Goal: Transaction & Acquisition: Purchase product/service

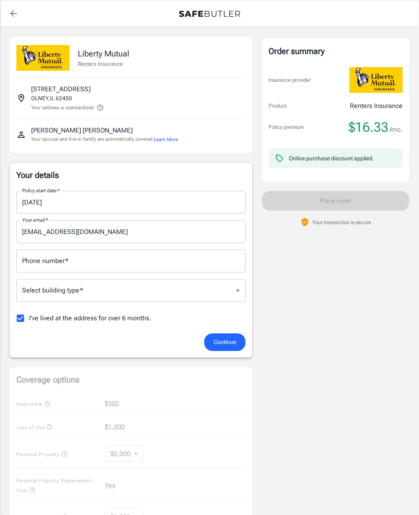
click at [140, 259] on input "Phone number   *" at bounding box center [130, 260] width 229 height 23
type input "6188631030"
click at [193, 286] on body "Policy premium $ 16.33 /mo Liberty Mutual Renters Insurance [STREET_ADDRESS] Yo…" at bounding box center [209, 401] width 419 height 802
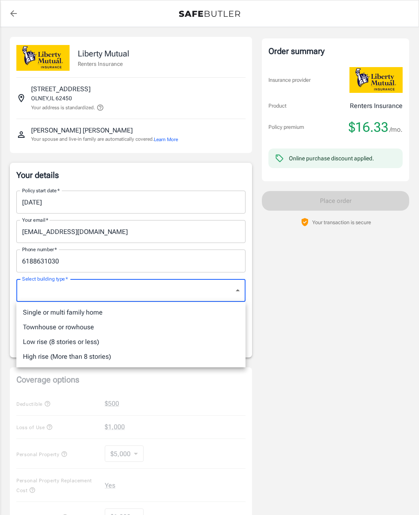
click at [114, 309] on li "Single or multi family home" at bounding box center [130, 312] width 229 height 15
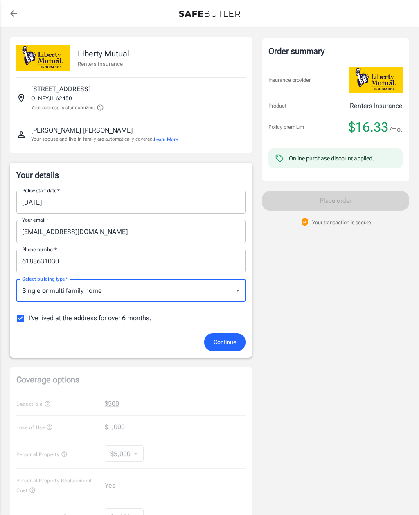
type input "singlefamily"
click at [227, 342] on span "Continue" at bounding box center [224, 342] width 22 height 10
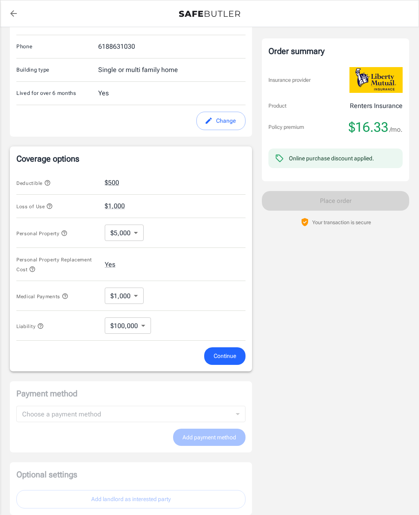
scroll to position [200, 0]
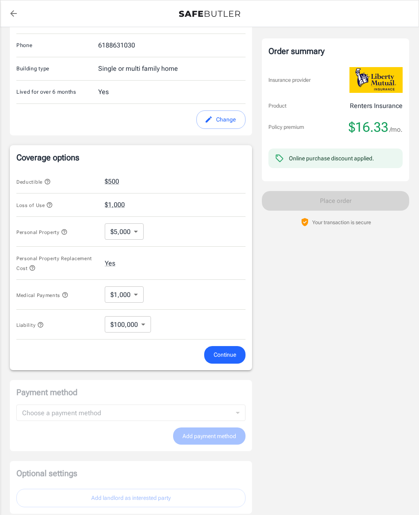
click at [135, 230] on body "Policy premium $ 16.33 /mo Liberty Mutual Renters Insurance [STREET_ADDRESS] Yo…" at bounding box center [209, 190] width 419 height 780
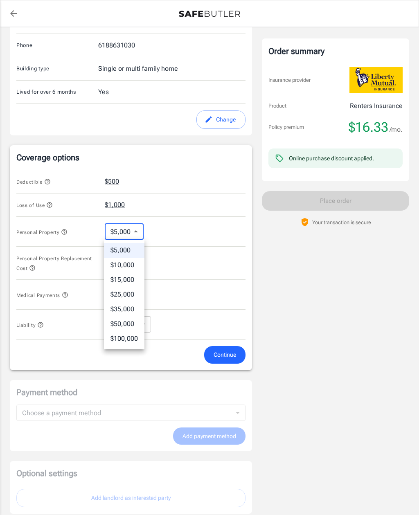
click at [128, 292] on li "$25,000" at bounding box center [124, 294] width 40 height 15
type input "25000"
click at [139, 291] on body "Policy premium $ 16.33 /mo Liberty Mutual Renters Insurance [STREET_ADDRESS] Yo…" at bounding box center [209, 190] width 419 height 780
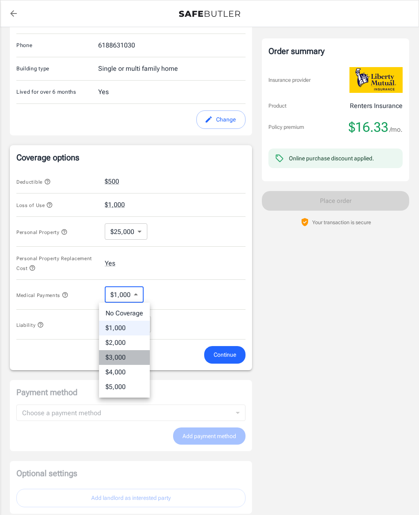
click at [128, 352] on li "$3,000" at bounding box center [124, 357] width 51 height 15
type input "3000"
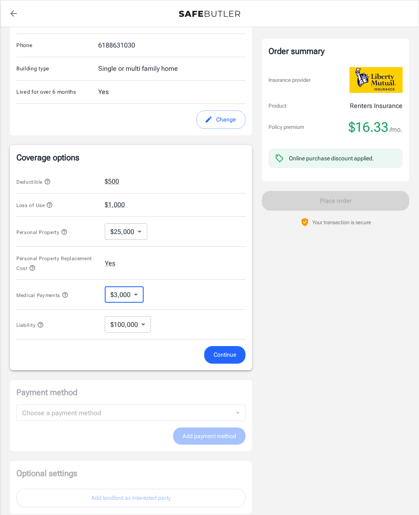
click at [120, 203] on button "$1,000" at bounding box center [115, 205] width 20 height 10
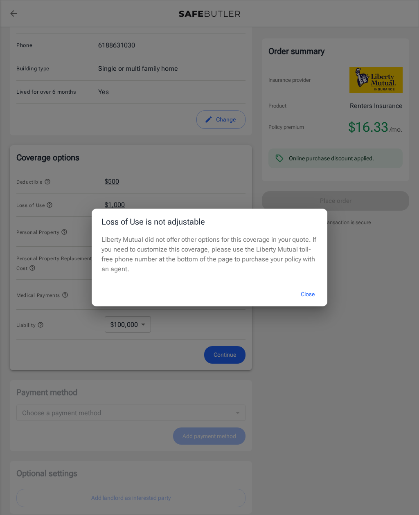
click at [308, 294] on button "Close" at bounding box center [307, 294] width 33 height 18
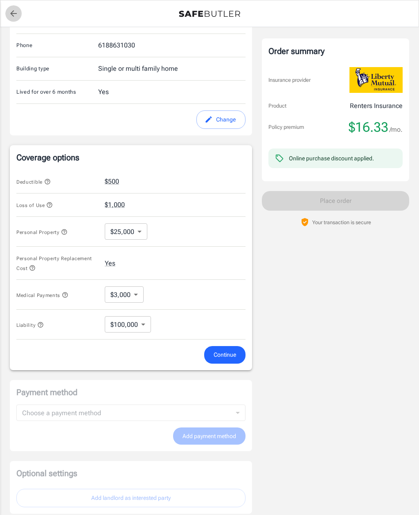
click at [11, 9] on icon "back to quotes" at bounding box center [14, 14] width 10 height 10
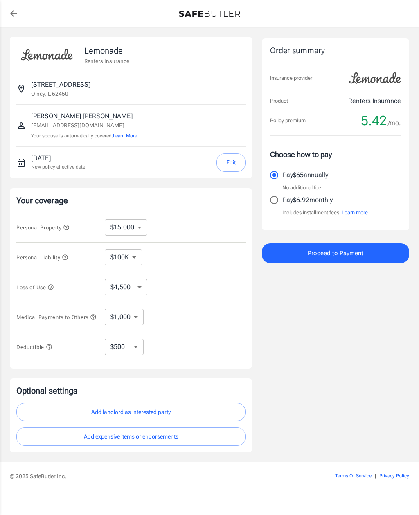
select select "15000"
select select "500"
click at [140, 226] on select "$10,000 $15,000 $20,000 $25,000 $30,000 $40,000 $50,000 $100K $150K $200K $250K" at bounding box center [126, 227] width 43 height 16
select select "25000"
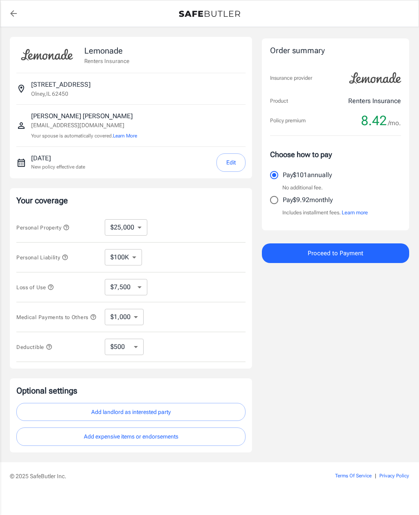
click at [143, 288] on select "$7,500 $13,500 $19,500 $28,500 $43,500 $64,500 $94,500 $136K $200K" at bounding box center [126, 287] width 43 height 16
select select "28500"
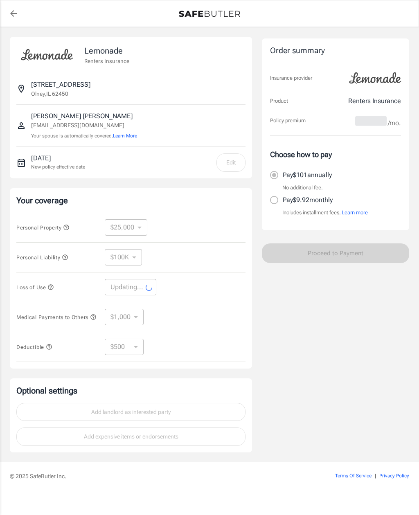
select select "28500"
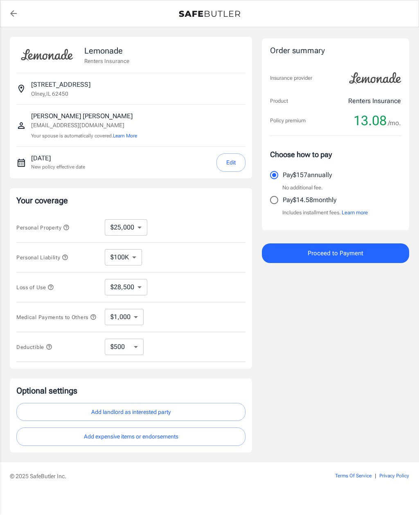
click at [139, 318] on select "$1,000 $2,000 $3,000 $4,000 $5,000" at bounding box center [124, 317] width 39 height 16
select select "3000"
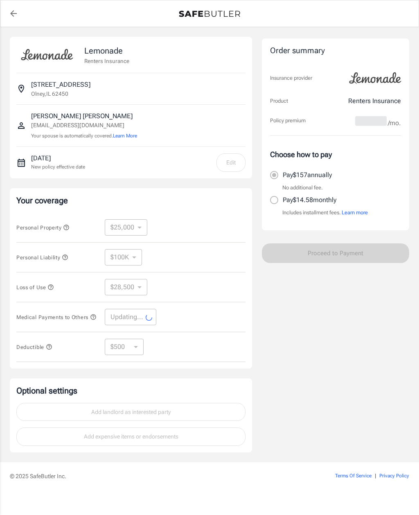
select select "3000"
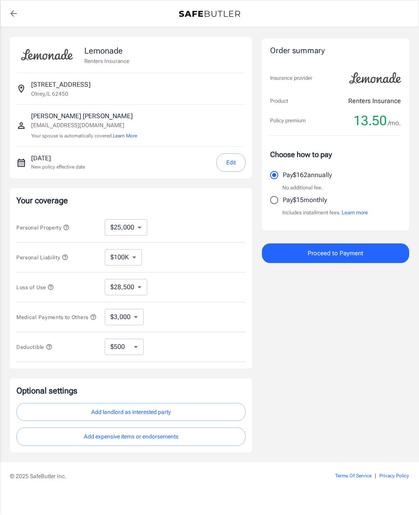
click at [139, 347] on select "$250 $500 $1,000 $2,500" at bounding box center [124, 346] width 39 height 16
select select "250"
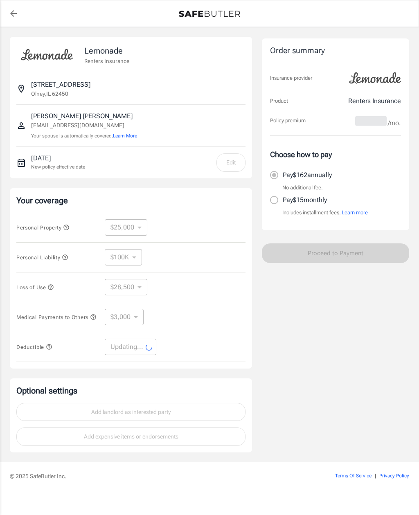
select select "250"
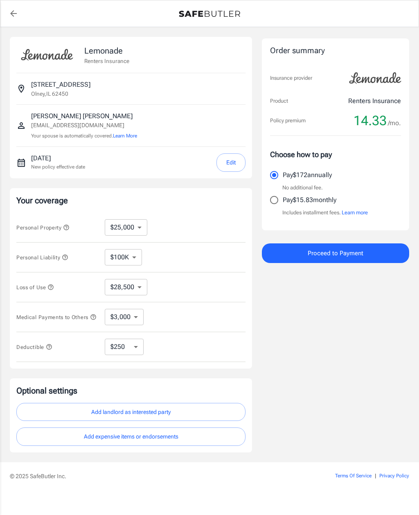
click at [232, 163] on button "Edit" at bounding box center [230, 162] width 29 height 18
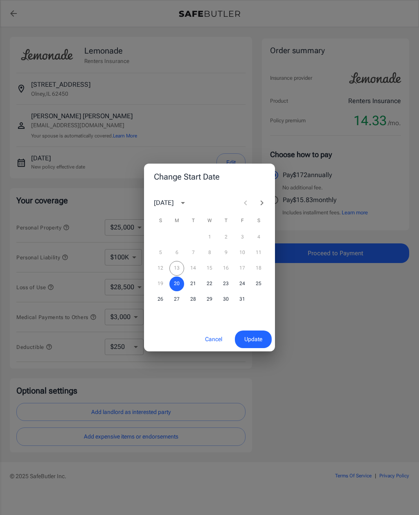
click at [212, 341] on button "Cancel" at bounding box center [213, 339] width 36 height 18
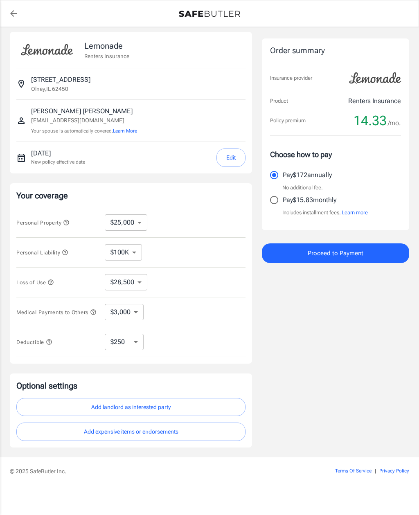
scroll to position [26, 0]
click at [209, 423] on button "Add expensive items or endorsements" at bounding box center [130, 432] width 229 height 18
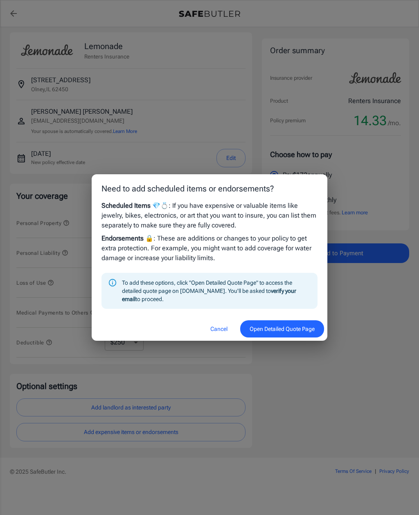
click at [281, 329] on button "Open Detailed Quote Page" at bounding box center [282, 329] width 84 height 18
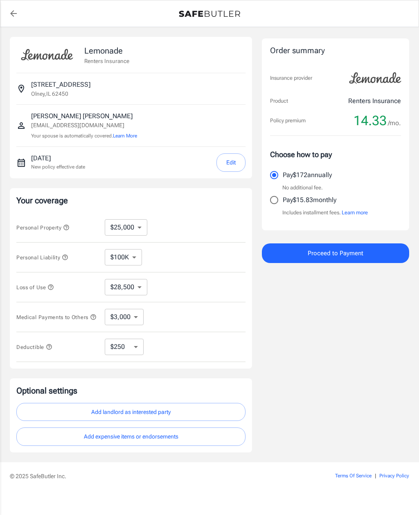
select select "25000"
select select "28500"
select select "3000"
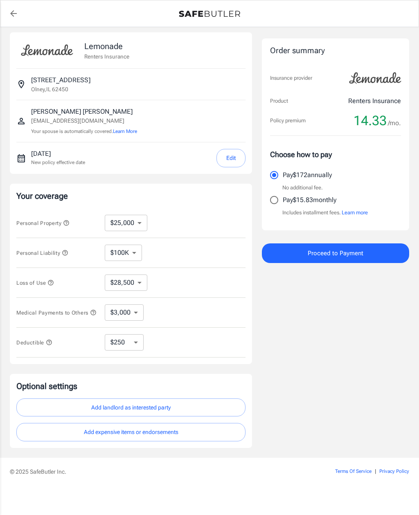
click at [277, 202] on input "Pay $15.83 monthly" at bounding box center [273, 199] width 17 height 17
radio input "true"
click at [365, 251] on button "Proceed to Payment" at bounding box center [335, 253] width 147 height 20
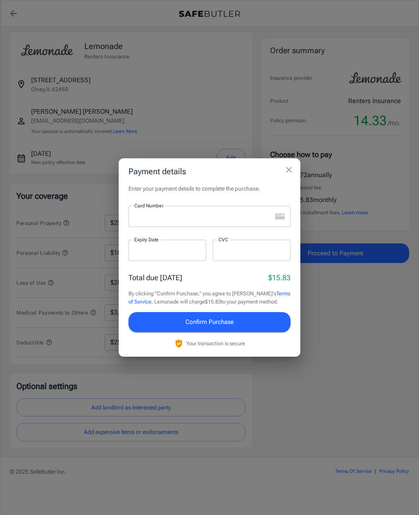
click at [290, 171] on icon "close" at bounding box center [289, 170] width 6 height 6
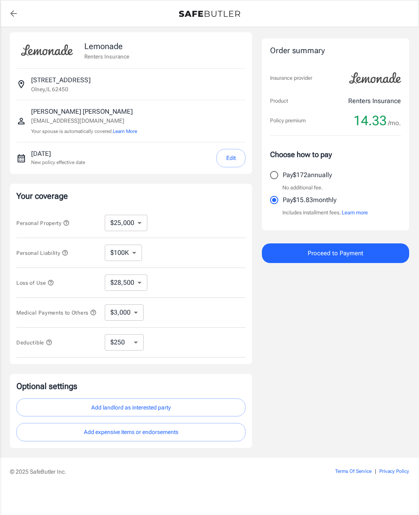
click at [68, 219] on icon "button" at bounding box center [66, 222] width 7 height 7
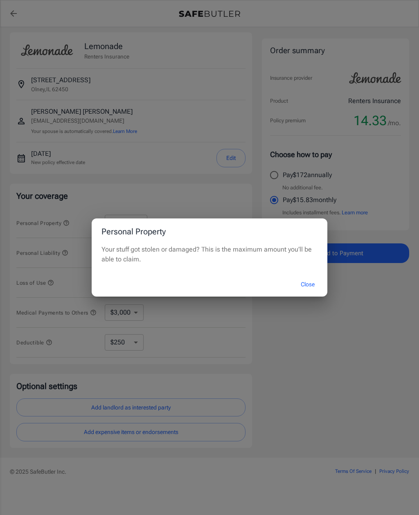
click at [306, 284] on button "Close" at bounding box center [307, 284] width 33 height 18
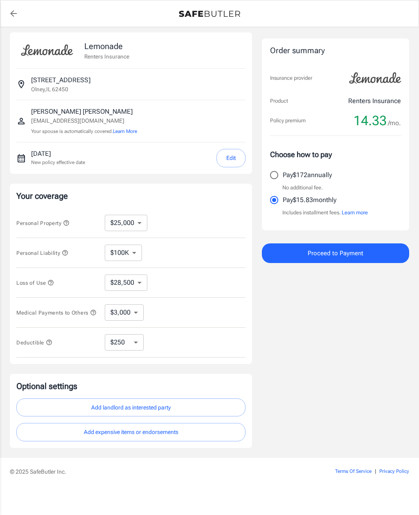
click at [67, 250] on icon "button" at bounding box center [64, 252] width 5 height 5
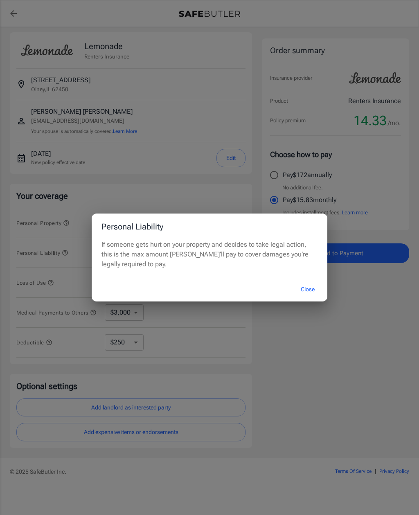
click at [311, 288] on button "Close" at bounding box center [307, 289] width 33 height 18
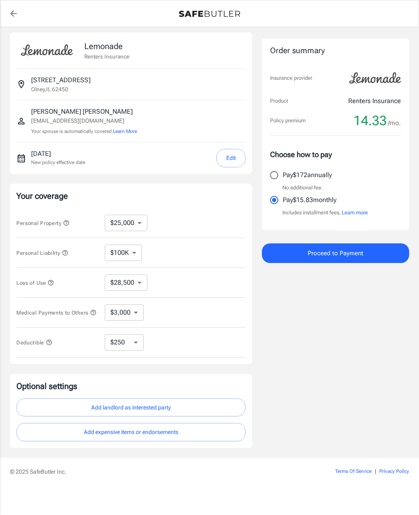
click at [65, 219] on icon "button" at bounding box center [66, 222] width 7 height 7
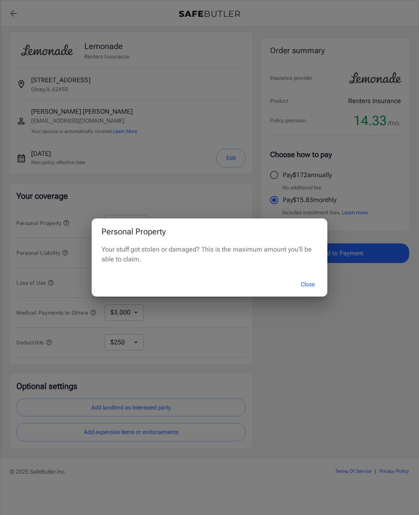
click at [310, 282] on button "Close" at bounding box center [307, 284] width 33 height 18
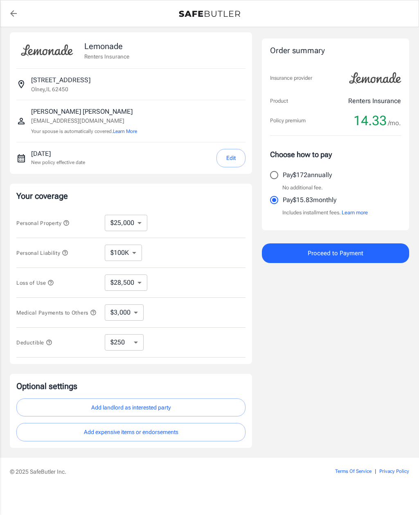
click at [54, 280] on icon "button" at bounding box center [50, 282] width 5 height 5
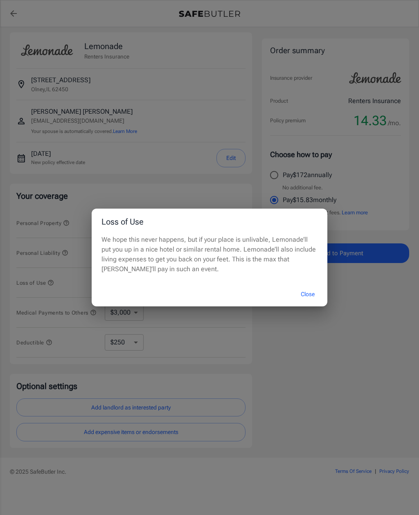
click at [307, 295] on button "Close" at bounding box center [307, 294] width 33 height 18
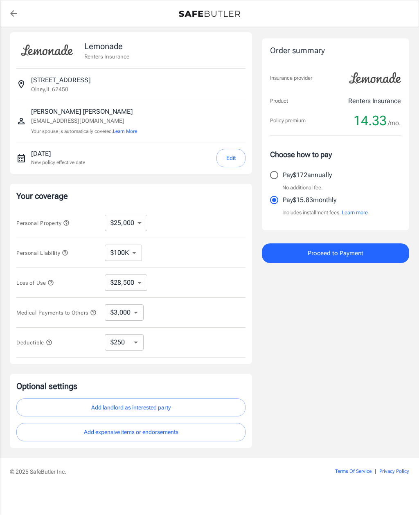
click at [326, 253] on span "Proceed to Payment" at bounding box center [335, 253] width 56 height 11
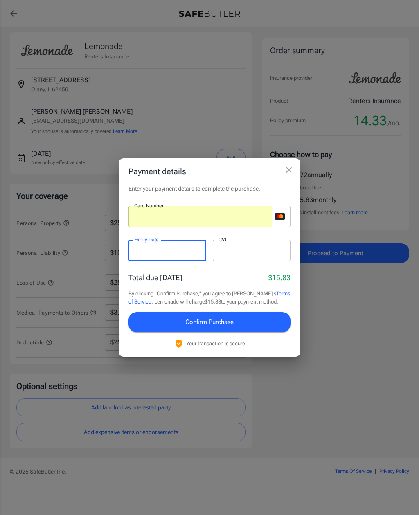
click at [242, 246] on div at bounding box center [251, 250] width 66 height 8
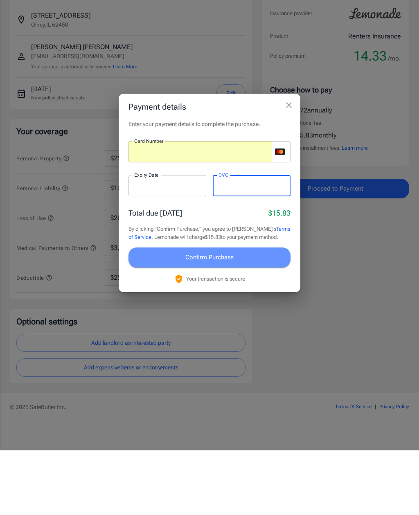
click at [275, 312] on button "Confirm Purchase" at bounding box center [209, 322] width 162 height 20
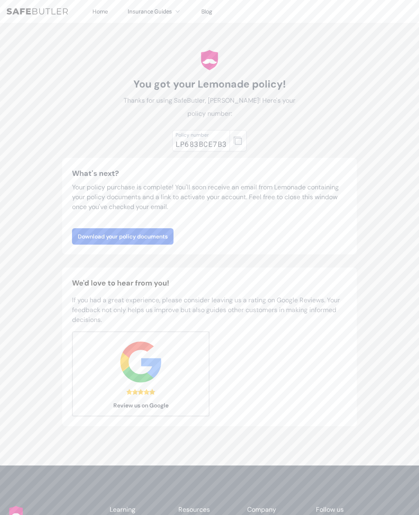
click at [241, 138] on icon "button" at bounding box center [237, 141] width 8 height 8
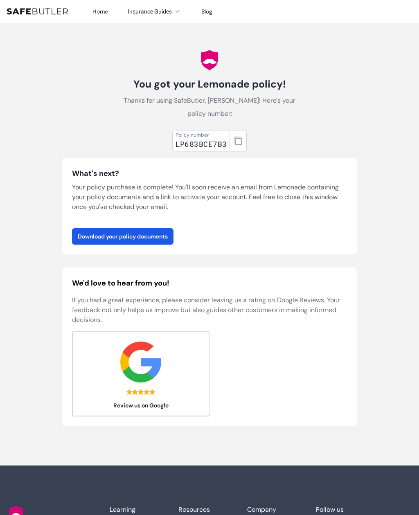
click at [367, 177] on body "Home Insurance Guides Renters Insurance Blog" at bounding box center [209, 330] width 419 height 660
click at [160, 236] on link "Download your policy documents" at bounding box center [122, 236] width 101 height 16
